Goal: Submit feedback/report problem

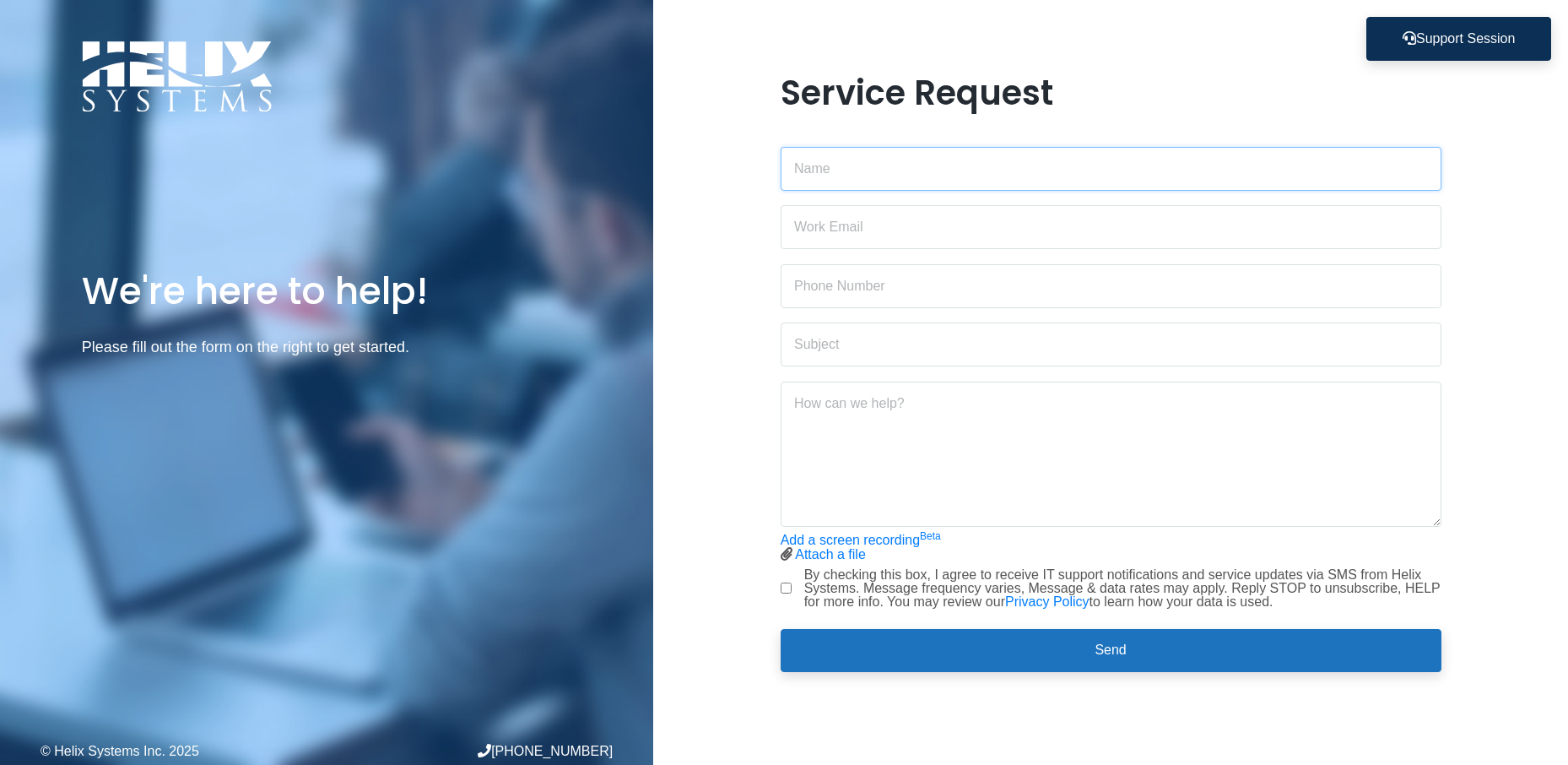
click at [866, 172] on input "text" at bounding box center [1112, 168] width 661 height 44
type input "[PERSON_NAME]"
type input "[PERSON_NAME][EMAIL_ADDRESS][DOMAIN_NAME]"
type input "VM not working [DATE]"
click at [913, 425] on textarea at bounding box center [1112, 455] width 661 height 146
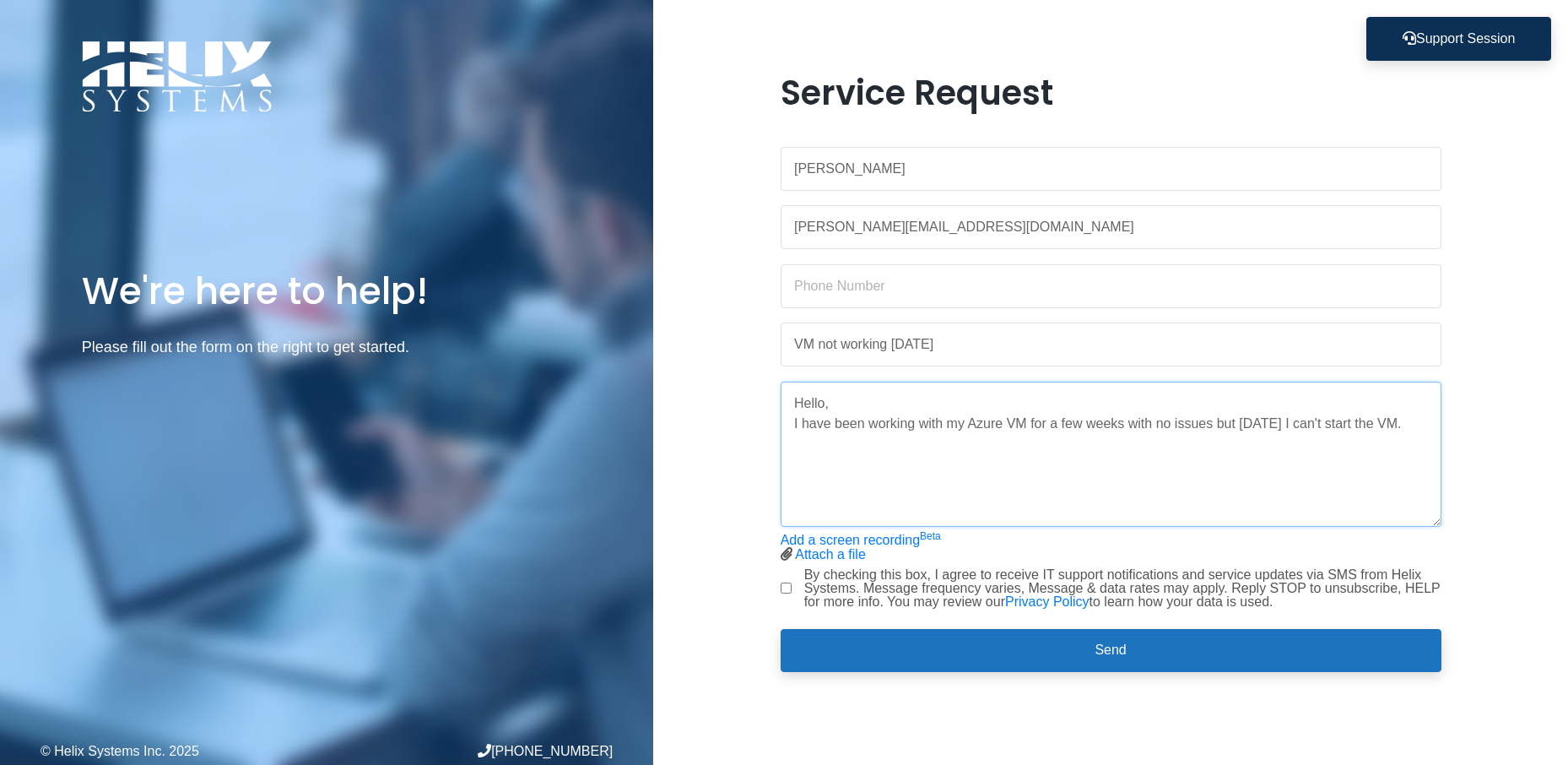
paste textarea
click at [949, 450] on textarea "Hello, I have been working with my Azure VM for a few weeks with no issues but …" at bounding box center [1112, 455] width 661 height 146
click at [1363, 416] on textarea "Hello, I have been working with my Azure VM for a few weeks with no issues but …" at bounding box center [1112, 455] width 661 height 146
click at [1413, 415] on textarea "Hello, I have been working with my Azure VM for a few weeks with no issues but …" at bounding box center [1112, 455] width 661 height 146
type textarea "Hello, I have been working with my Azure VM for a few weeks with no issues but …"
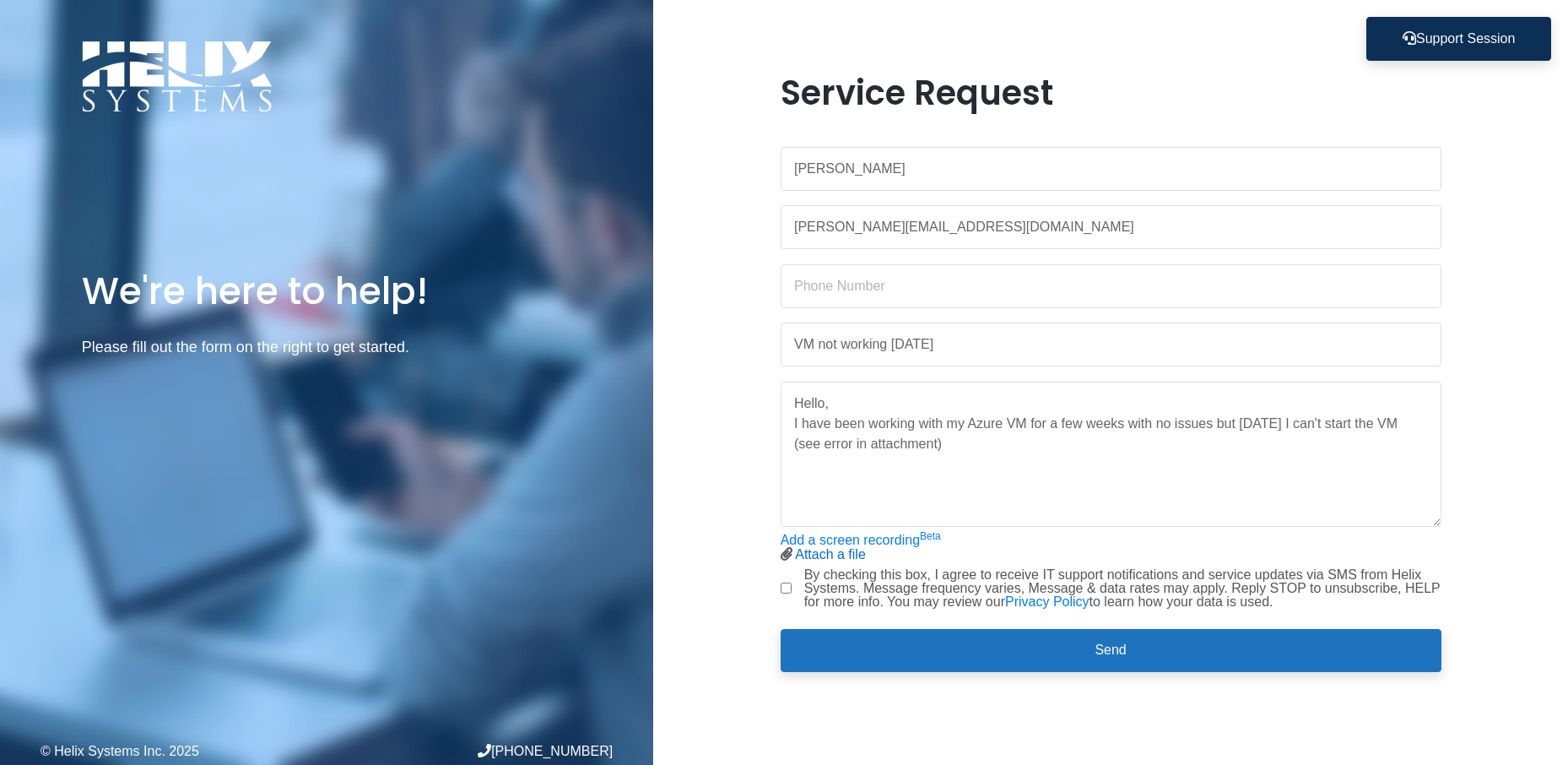
click at [844, 554] on link "Attach a file" at bounding box center [830, 555] width 71 height 14
click at [1243, 476] on textarea "Hello, I have been working with my Azure VM for a few weeks with no issues but …" at bounding box center [1112, 455] width 661 height 146
